Goal: Transaction & Acquisition: Subscribe to service/newsletter

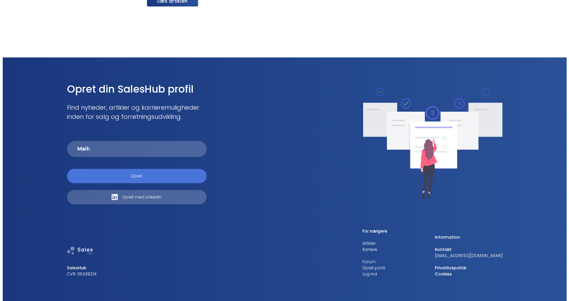
scroll to position [739, 0]
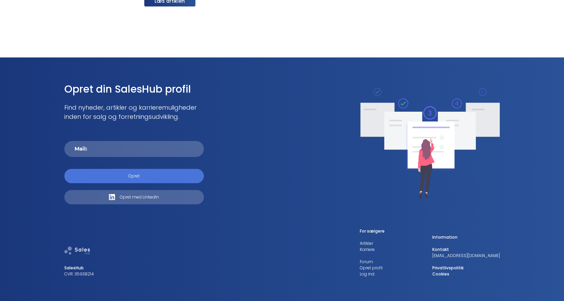
click at [103, 149] on input at bounding box center [134, 149] width 140 height 16
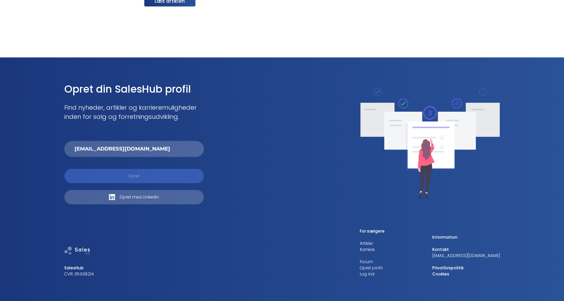
type input "[EMAIL_ADDRESS][DOMAIN_NAME]"
click at [131, 174] on p "Opret" at bounding box center [133, 176] width 11 height 6
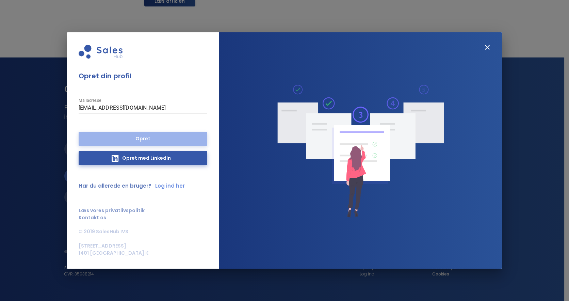
click at [148, 135] on p "Opret" at bounding box center [143, 139] width 129 height 14
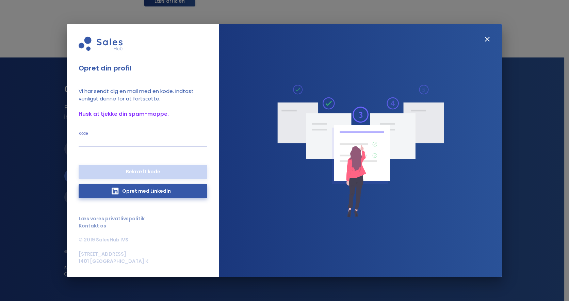
click at [104, 140] on input "Kode" at bounding box center [143, 141] width 129 height 10
click at [243, 82] on div at bounding box center [360, 150] width 283 height 252
click at [487, 39] on icon "Luk" at bounding box center [487, 39] width 8 height 8
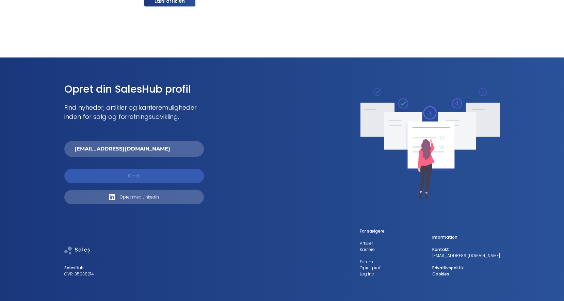
click at [130, 175] on p "Opret" at bounding box center [133, 176] width 11 height 6
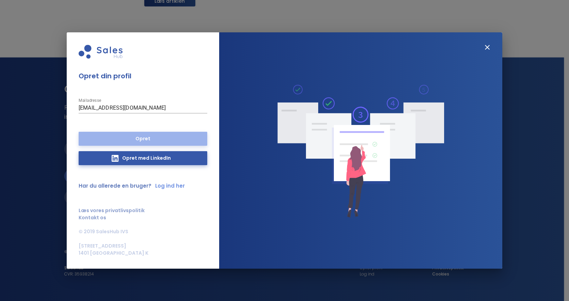
click at [144, 136] on p "Opret" at bounding box center [143, 139] width 129 height 14
